Goal: Task Accomplishment & Management: Use online tool/utility

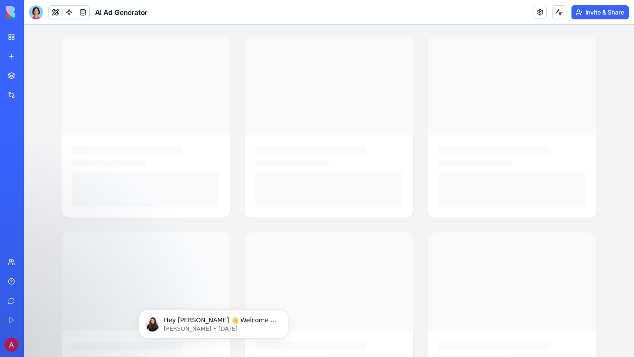
scroll to position [17, 0]
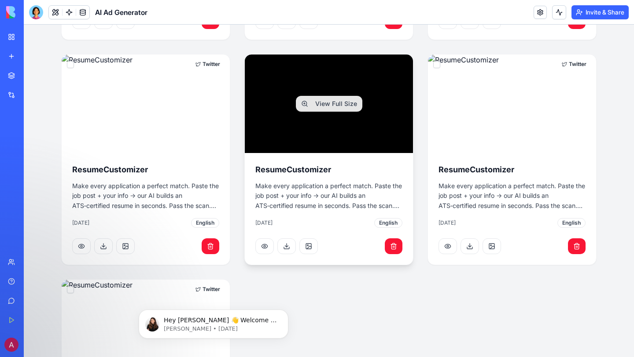
scroll to position [713, 0]
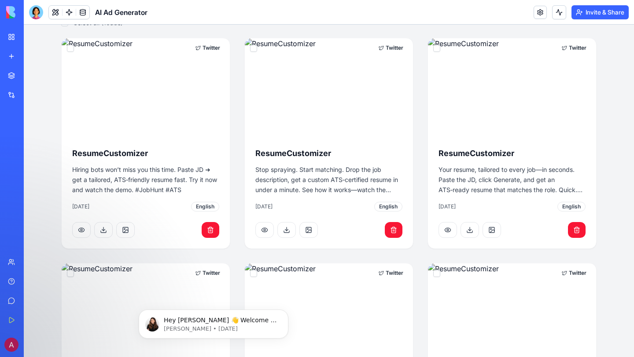
scroll to position [149, 0]
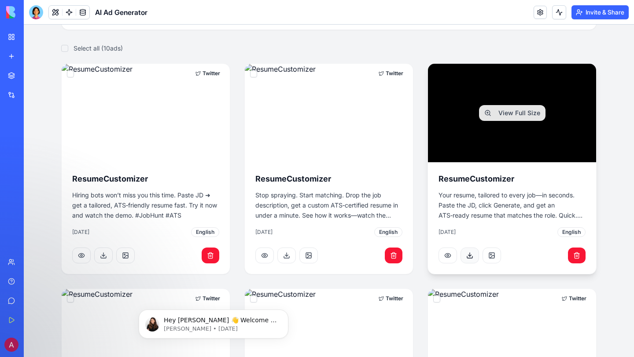
click at [471, 259] on button at bounding box center [469, 256] width 18 height 16
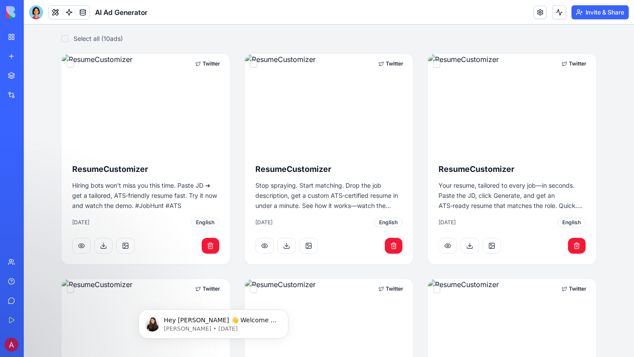
scroll to position [160, 0]
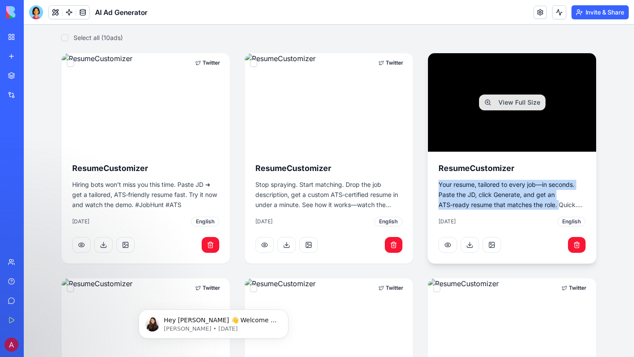
drag, startPoint x: 438, startPoint y: 182, endPoint x: 559, endPoint y: 204, distance: 123.4
click at [559, 204] on p "Your resume, tailored to every job—in seconds. Paste the JD, click Generate, an…" at bounding box center [511, 195] width 147 height 30
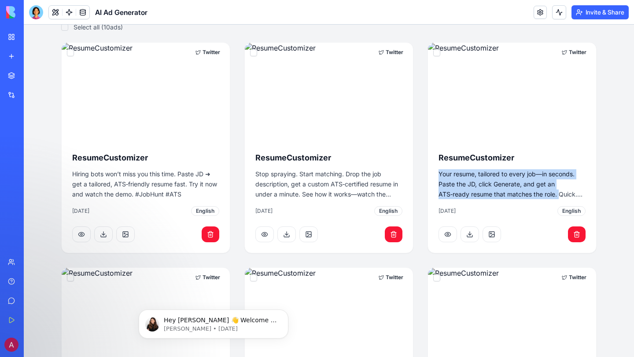
scroll to position [0, 0]
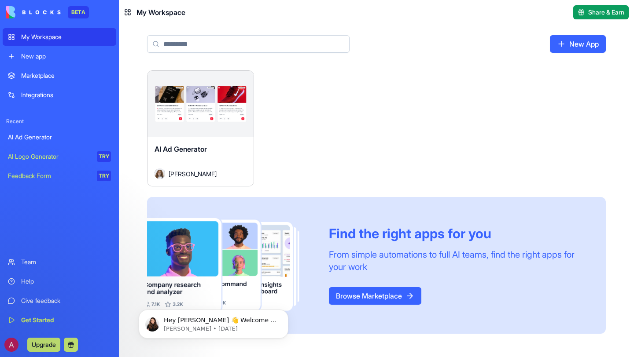
click at [46, 48] on link "New app" at bounding box center [60, 57] width 114 height 18
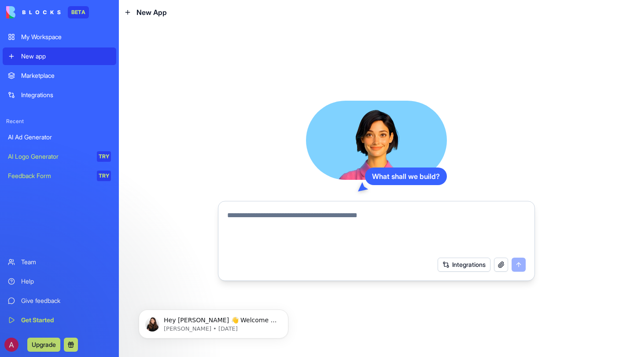
click at [42, 33] on div "My Workspace" at bounding box center [66, 37] width 90 height 9
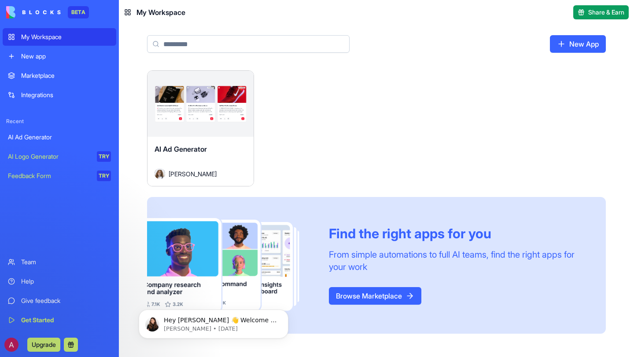
click at [29, 53] on div "New app" at bounding box center [66, 56] width 90 height 9
